Goal: Information Seeking & Learning: Check status

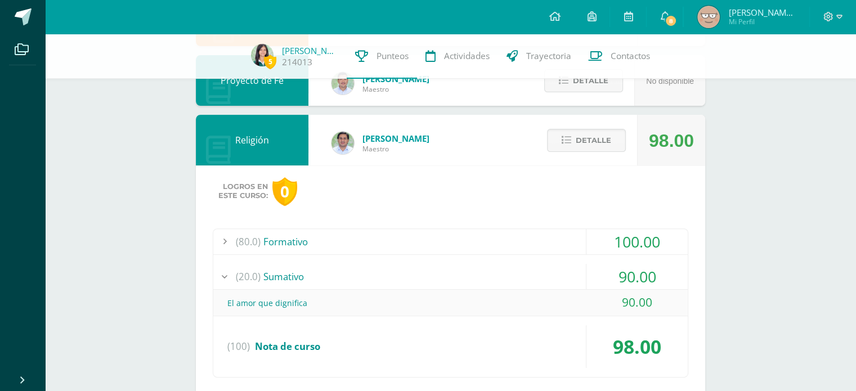
scroll to position [360, 0]
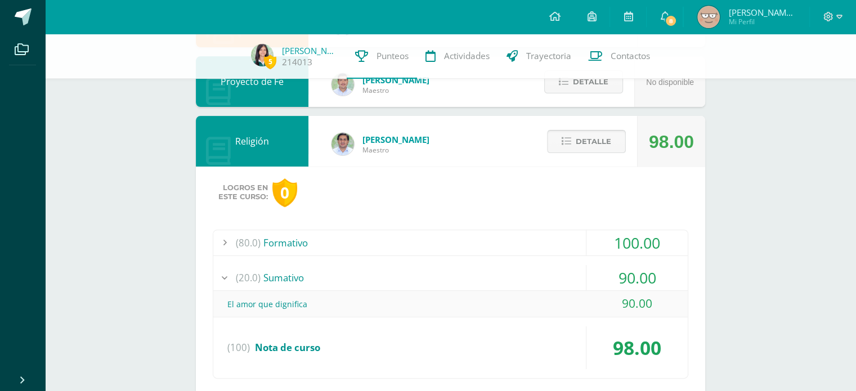
click at [589, 134] on span "Detalle" at bounding box center [593, 141] width 35 height 21
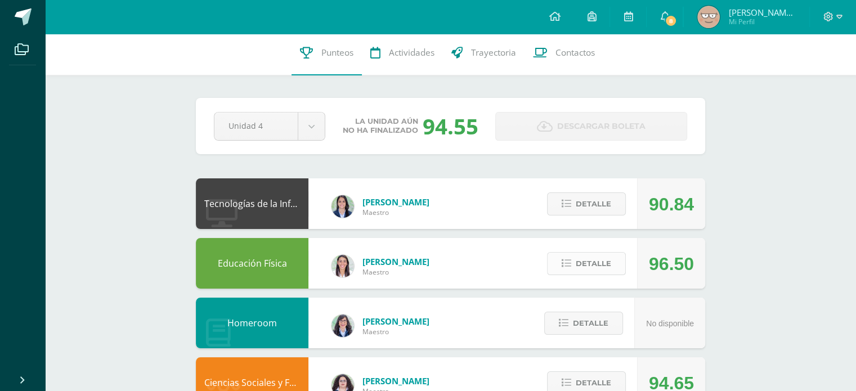
scroll to position [4, 0]
click at [605, 265] on span "Detalle" at bounding box center [593, 263] width 35 height 21
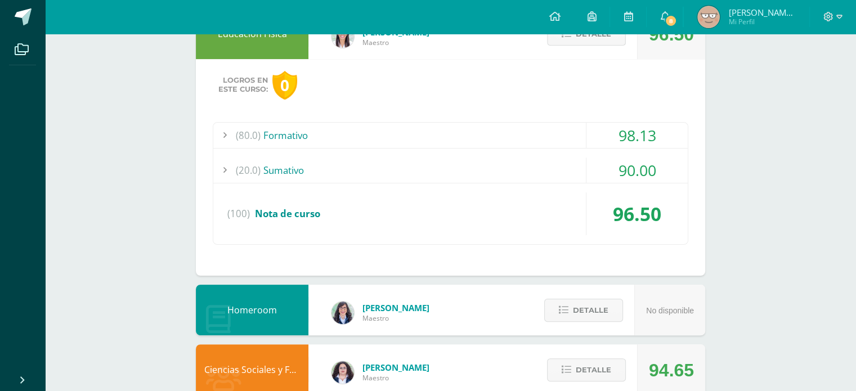
scroll to position [238, 0]
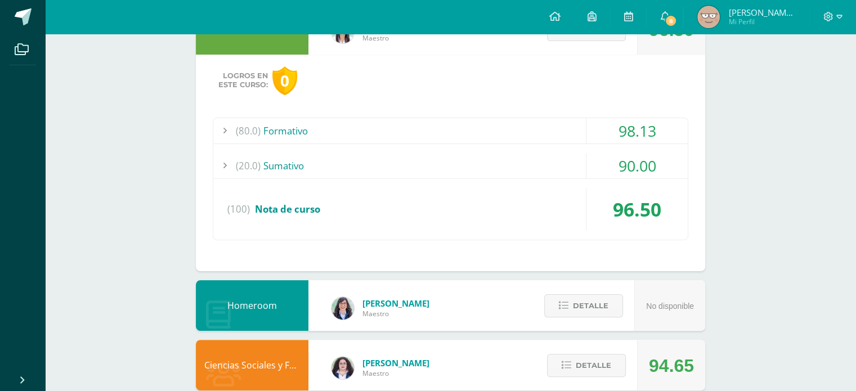
click at [578, 130] on div "(80.0) Formativo" at bounding box center [450, 130] width 475 height 25
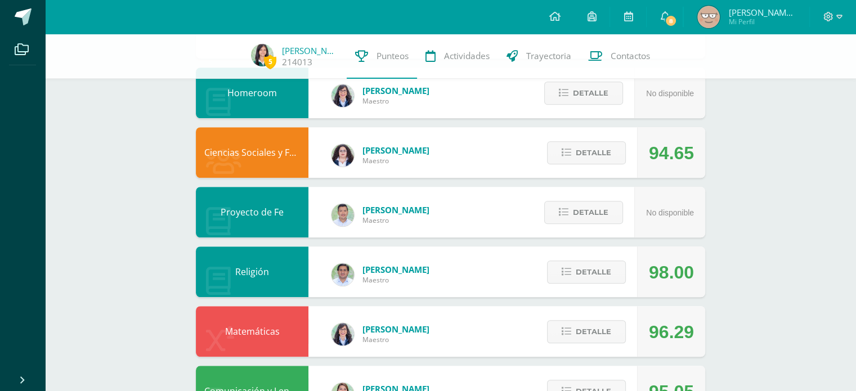
scroll to position [880, 0]
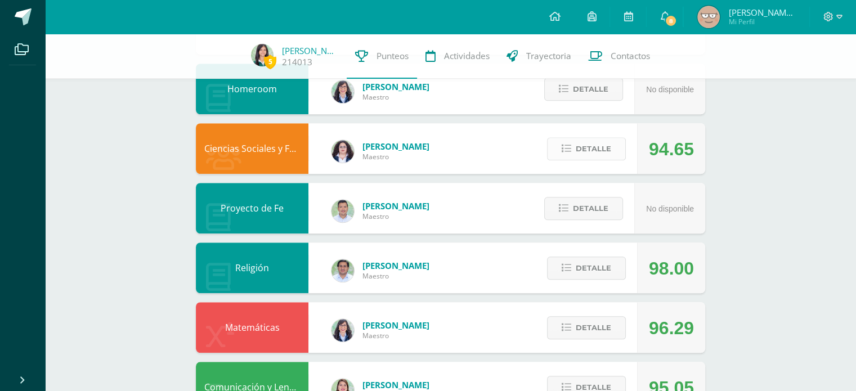
click at [606, 153] on span "Detalle" at bounding box center [593, 148] width 35 height 21
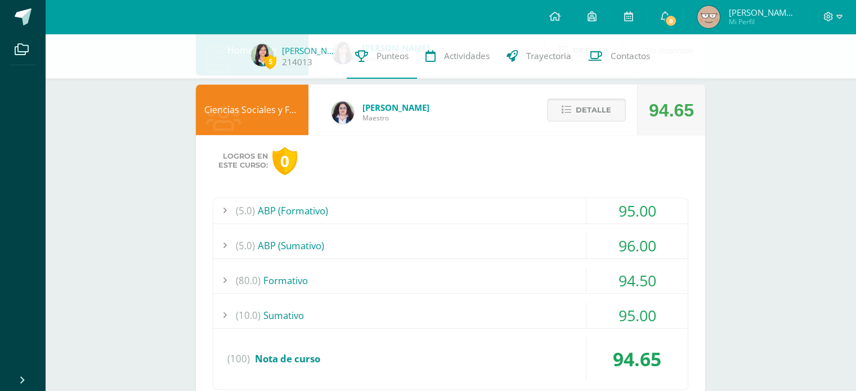
scroll to position [920, 0]
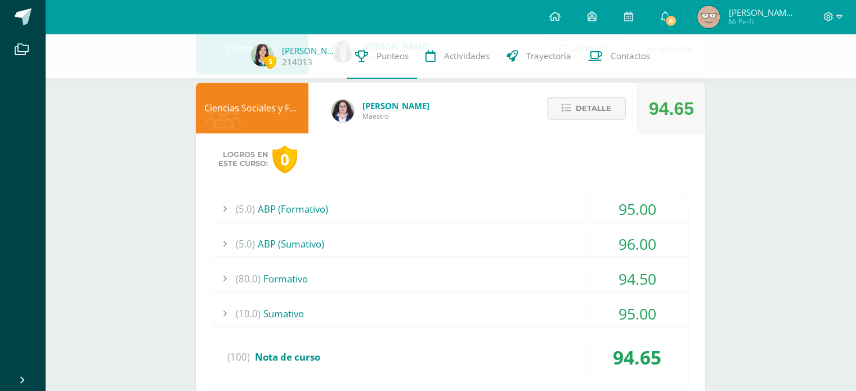
click at [601, 105] on span "Detalle" at bounding box center [593, 108] width 35 height 21
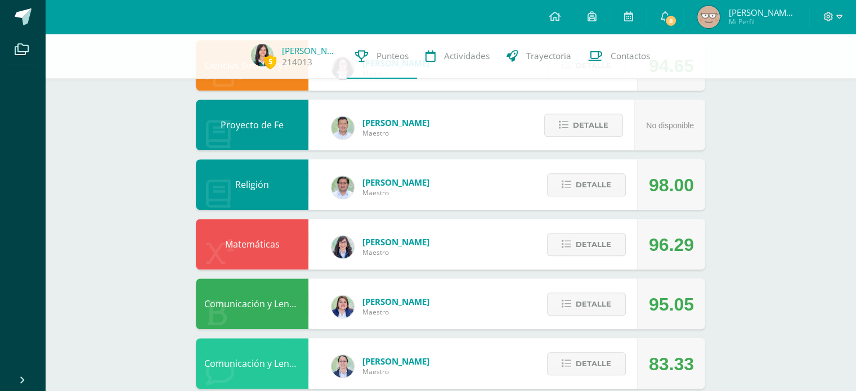
scroll to position [970, 0]
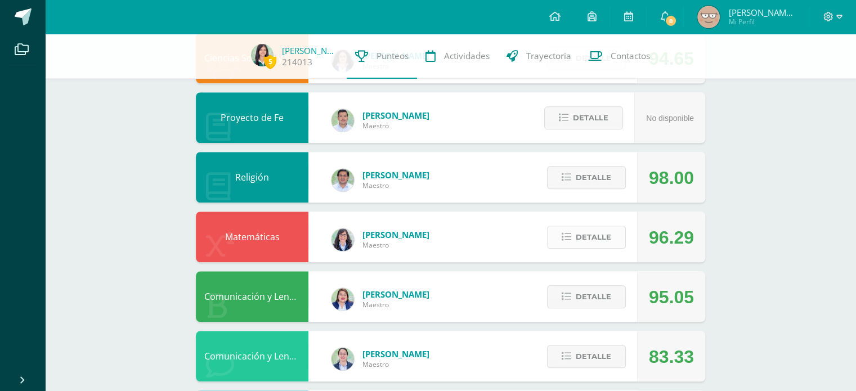
click at [552, 237] on button "Detalle" at bounding box center [586, 237] width 79 height 23
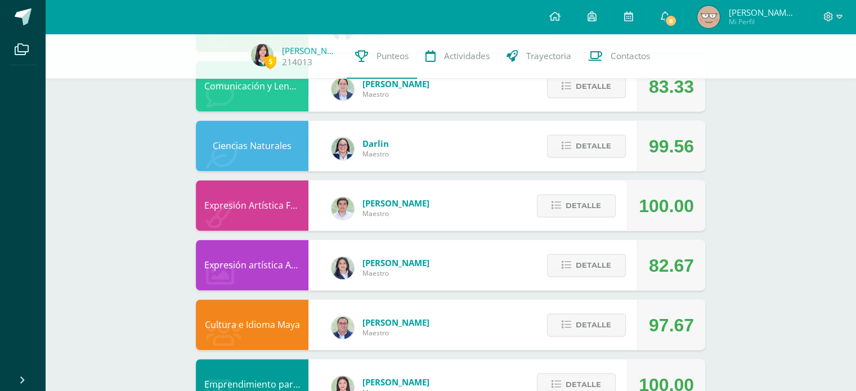
scroll to position [1557, 0]
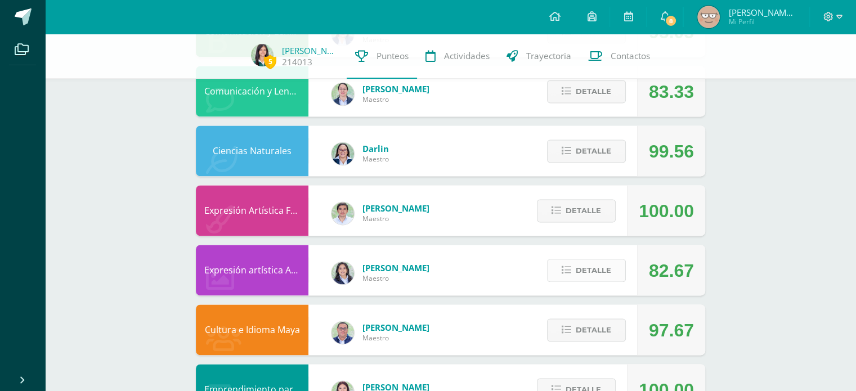
click at [607, 260] on span "Detalle" at bounding box center [593, 270] width 35 height 21
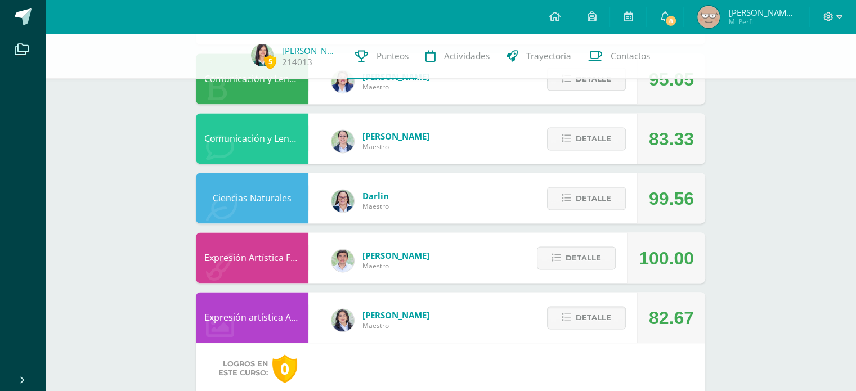
scroll to position [1509, 0]
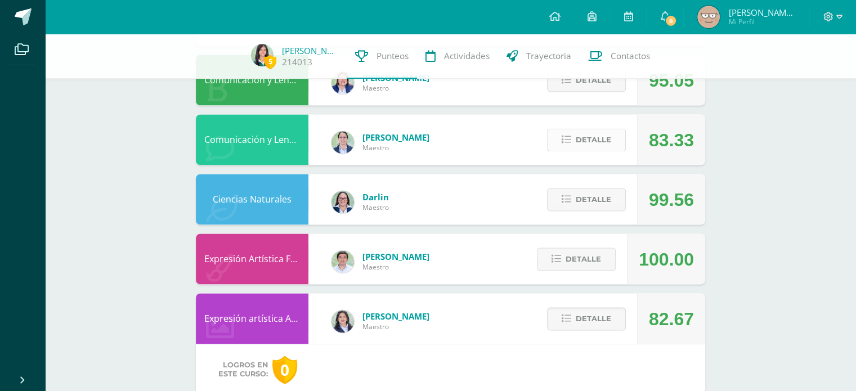
click at [603, 134] on span "Detalle" at bounding box center [593, 139] width 35 height 21
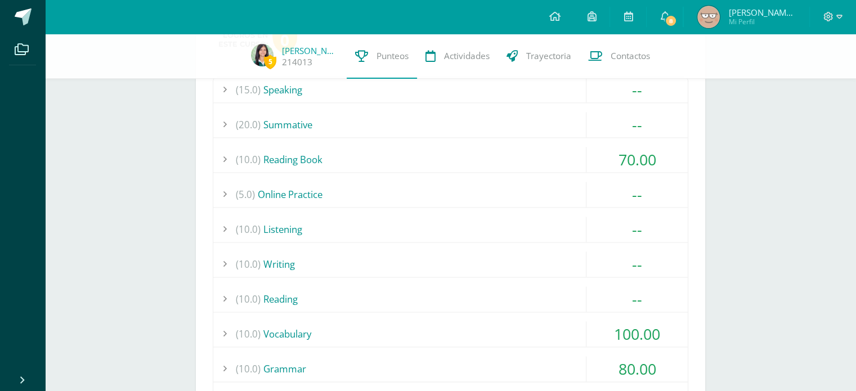
scroll to position [1657, 0]
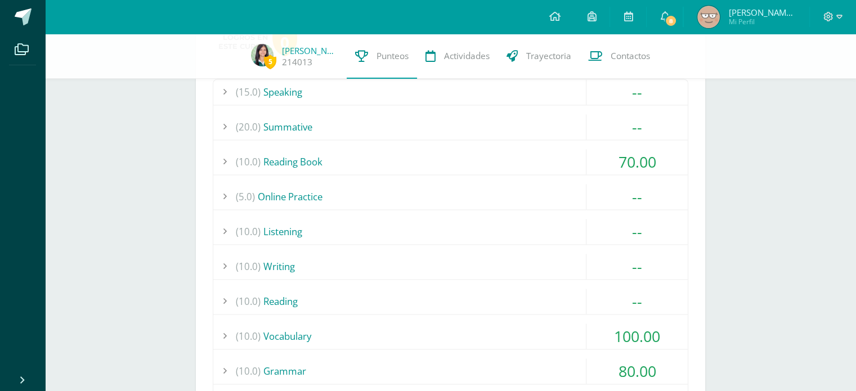
click at [569, 149] on div "(10.0) Reading Book" at bounding box center [450, 161] width 475 height 25
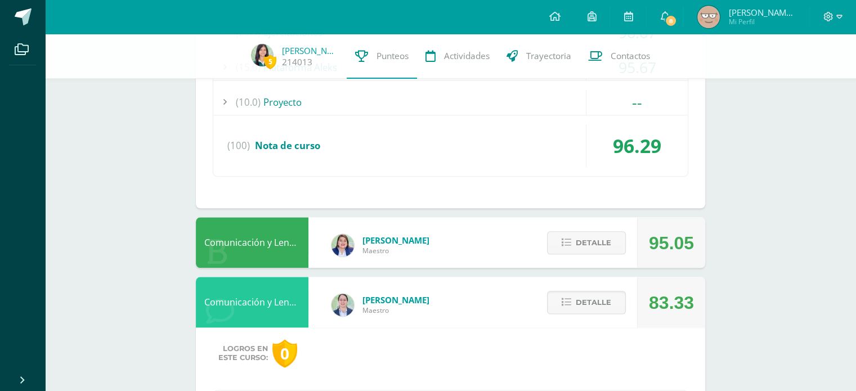
scroll to position [1229, 0]
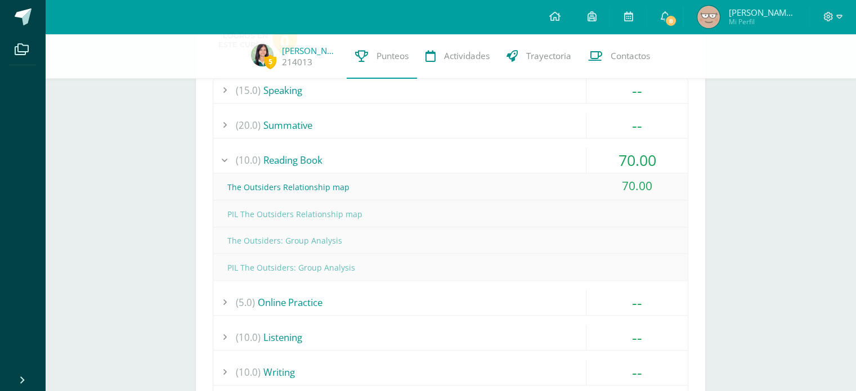
click at [569, 147] on div "(10.0) Reading Book" at bounding box center [450, 159] width 475 height 25
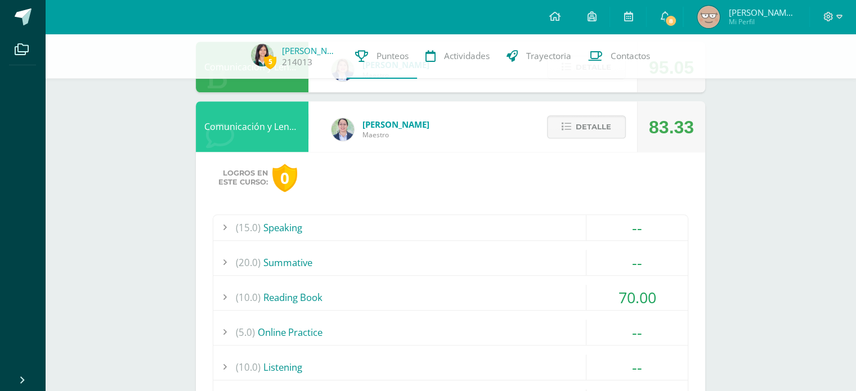
scroll to position [1087, 0]
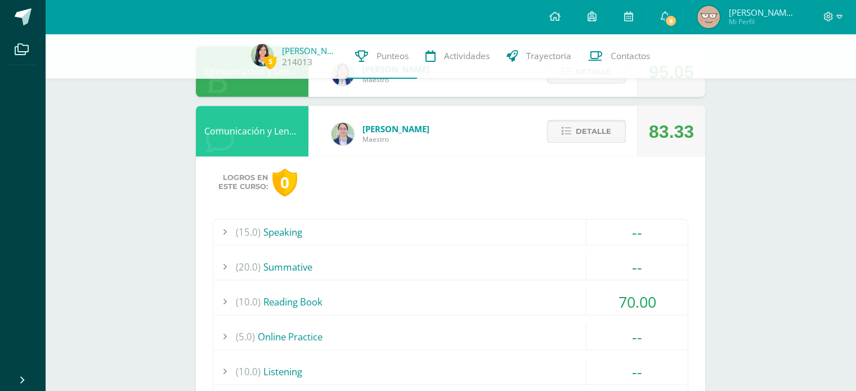
click at [572, 141] on button "Detalle" at bounding box center [586, 131] width 79 height 23
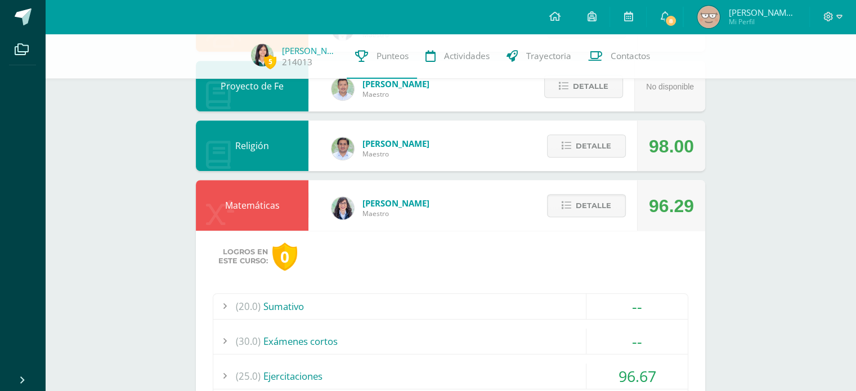
scroll to position [571, 0]
click at [599, 200] on span "Detalle" at bounding box center [593, 206] width 35 height 21
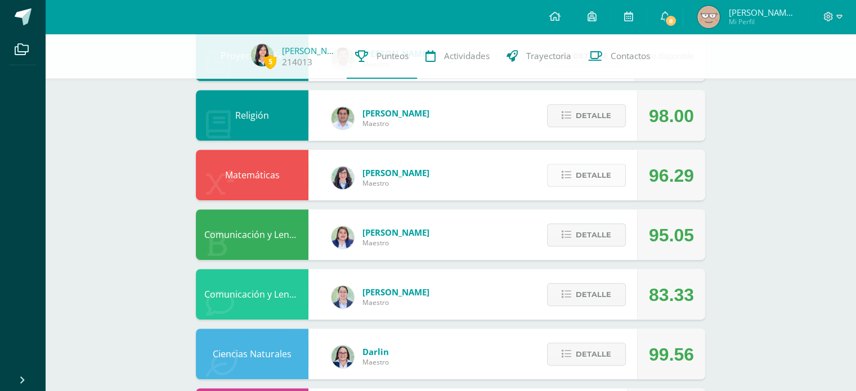
scroll to position [723, 0]
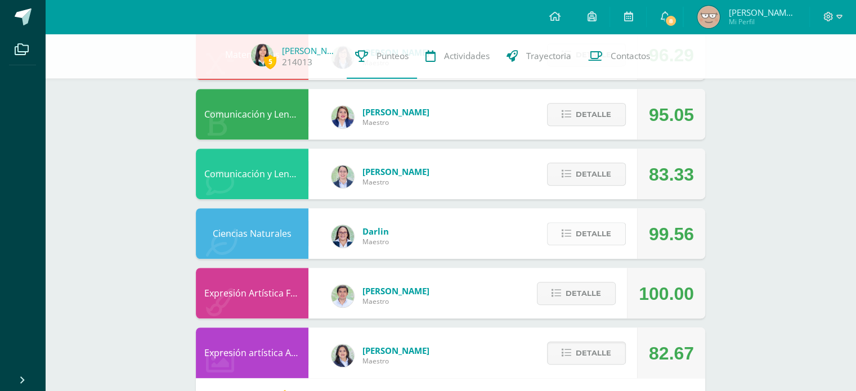
click at [585, 229] on span "Detalle" at bounding box center [593, 233] width 35 height 21
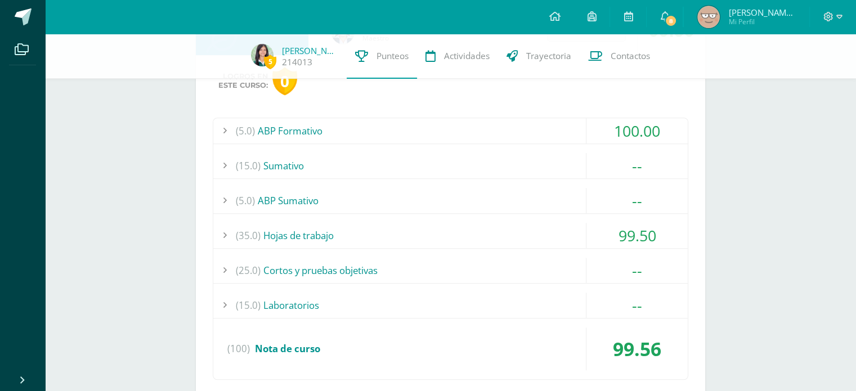
scroll to position [930, 0]
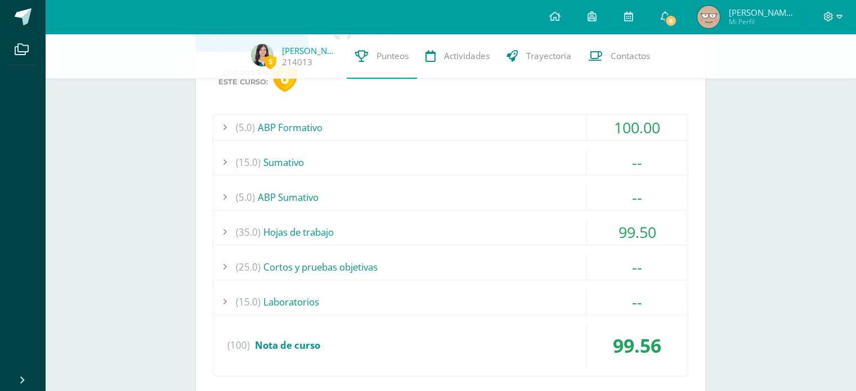
click at [533, 159] on div "(15.0) [GEOGRAPHIC_DATA]" at bounding box center [450, 162] width 475 height 25
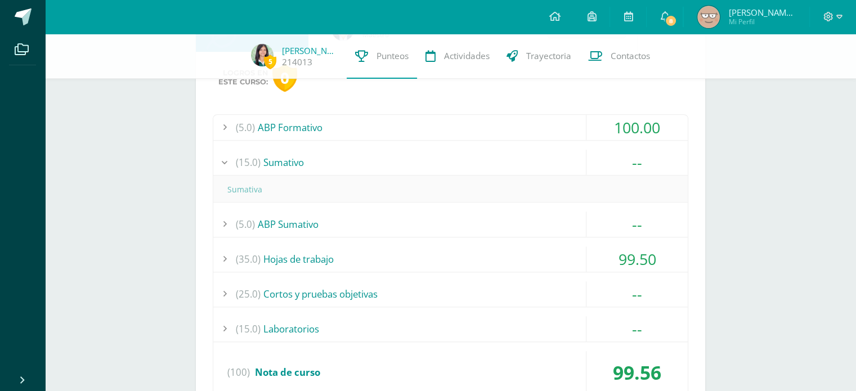
click at [539, 221] on div "(5.0) ABP Sumativo" at bounding box center [450, 224] width 475 height 25
click at [546, 292] on div "(25.0) Cortos y pruebas objetivas" at bounding box center [450, 293] width 475 height 25
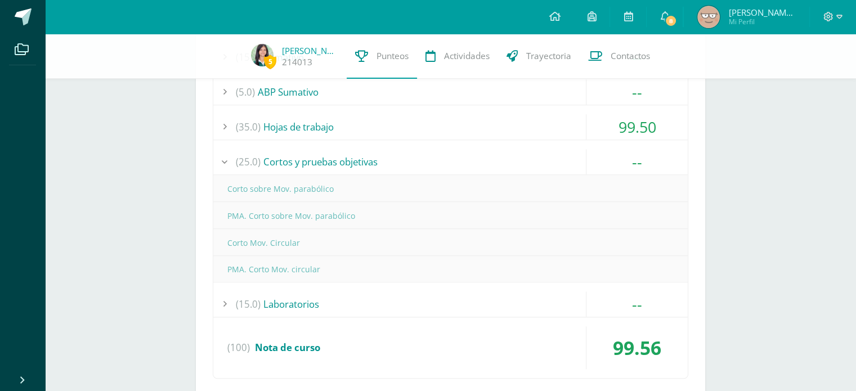
scroll to position [1036, 0]
click at [546, 292] on div "(15.0) Laboratorios" at bounding box center [450, 302] width 475 height 25
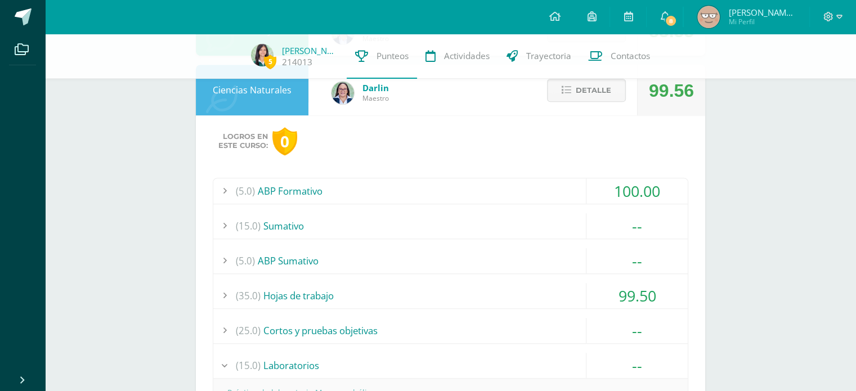
scroll to position [865, 0]
